Goal: Information Seeking & Learning: Find specific fact

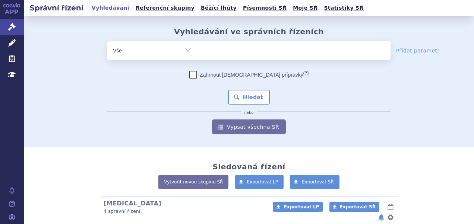
click at [212, 54] on ul at bounding box center [293, 49] width 193 height 16
click at [197, 54] on select at bounding box center [197, 50] width 0 height 19
type input "vy"
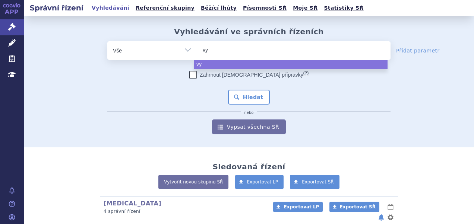
type input "vyv"
type input "vyvg"
type input "vyvgar"
type input "vyvgart"
select select "vyvgart"
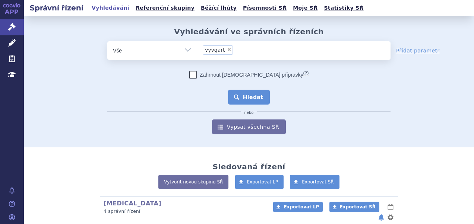
click at [240, 96] on button "Hledat" at bounding box center [249, 97] width 42 height 15
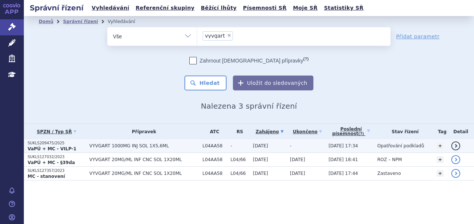
click at [83, 141] on p "SUKLS209475/2025" at bounding box center [57, 143] width 58 height 5
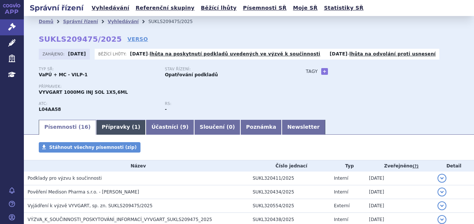
scroll to position [37, 0]
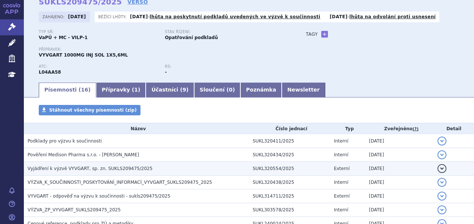
click at [116, 167] on span "Vyjádření k výzvě VYVGART, sp. zn. SUKLS209475/2025" at bounding box center [90, 168] width 125 height 5
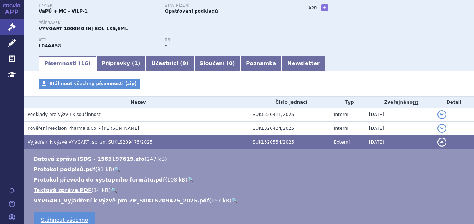
scroll to position [74, 0]
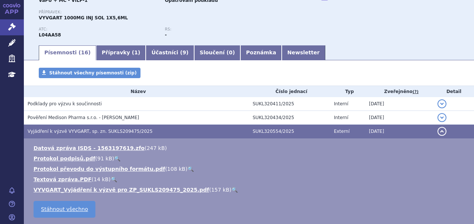
click at [121, 130] on span "Vyjádření k výzvě VYVGART, sp. zn. SUKLS209475/2025" at bounding box center [90, 131] width 125 height 5
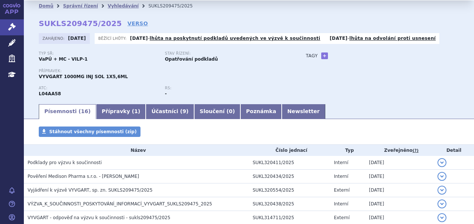
scroll to position [0, 0]
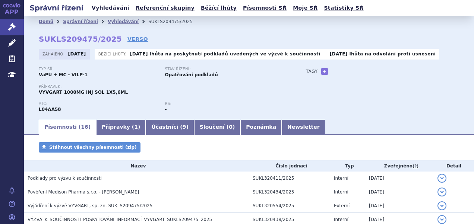
click at [101, 10] on link "Vyhledávání" at bounding box center [110, 8] width 42 height 10
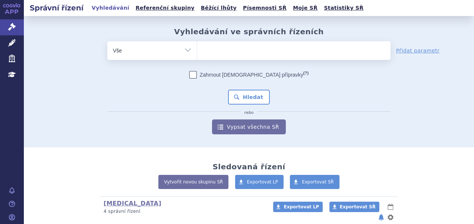
click at [233, 50] on ul at bounding box center [293, 49] width 193 height 16
click at [197, 50] on select at bounding box center [197, 50] width 0 height 19
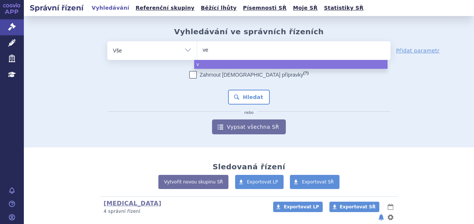
type input "ven"
type input "[PERSON_NAME]"
type input "vencly"
type input "venclyx"
type input "venclyxto"
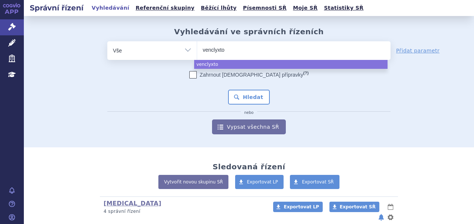
select select "venclyxto"
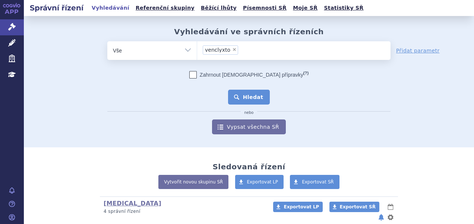
click at [244, 95] on button "Hledat" at bounding box center [249, 97] width 42 height 15
